Goal: Navigation & Orientation: Go to known website

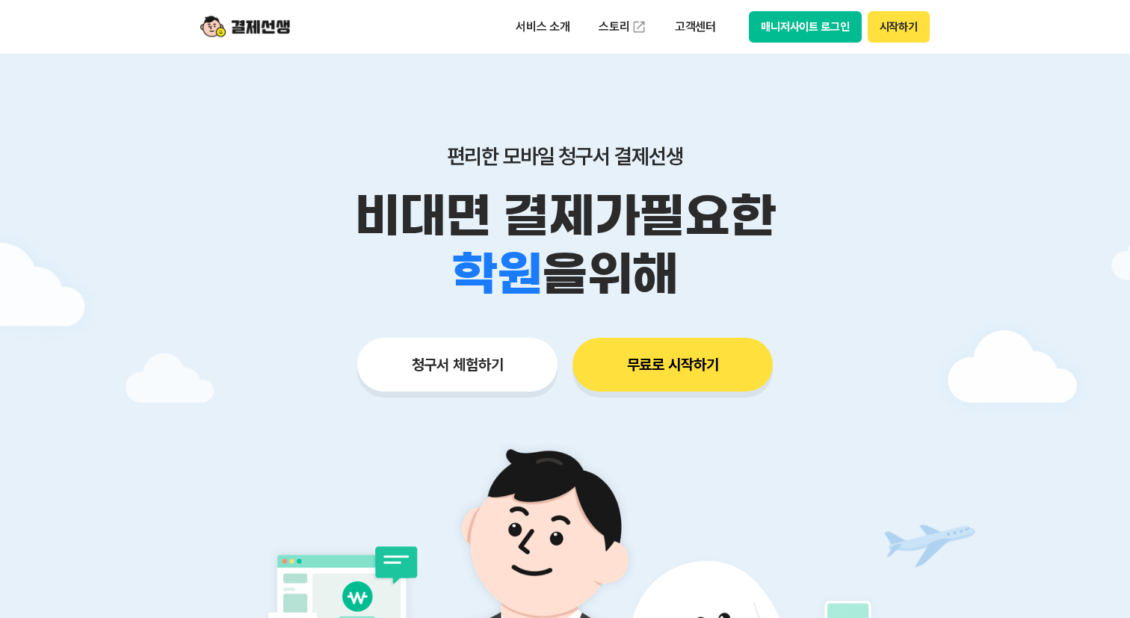
click at [797, 34] on button "매니저사이트 로그인" at bounding box center [805, 26] width 113 height 31
click at [803, 16] on button "매니저사이트 로그인" at bounding box center [805, 26] width 113 height 31
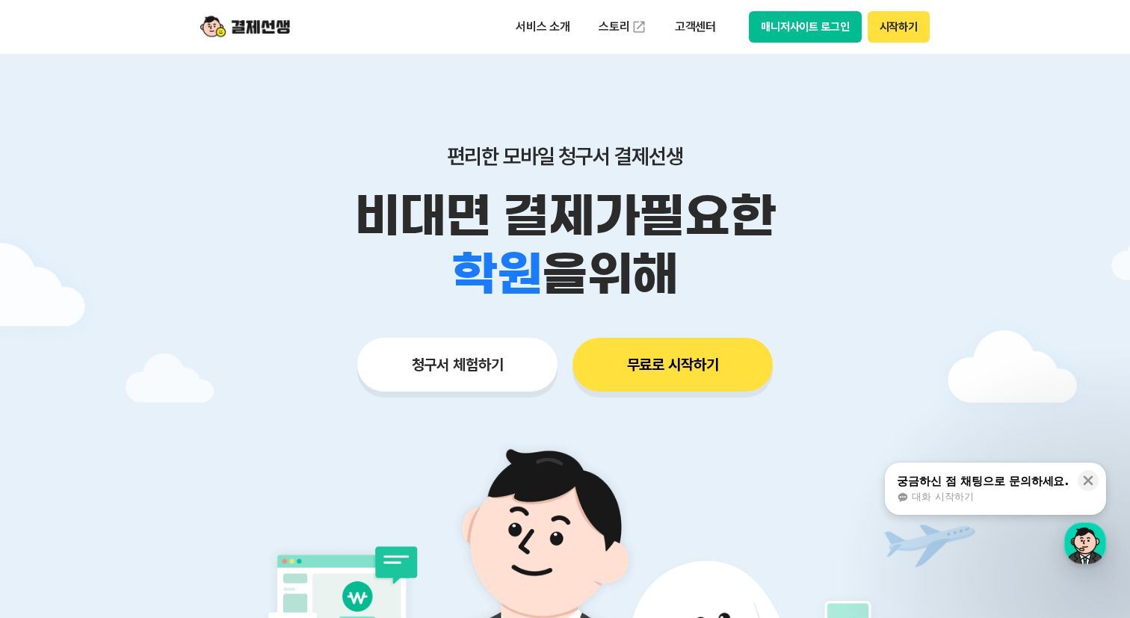
click at [797, 18] on button "매니저사이트 로그인" at bounding box center [805, 26] width 113 height 31
